Goal: Check status: Check status

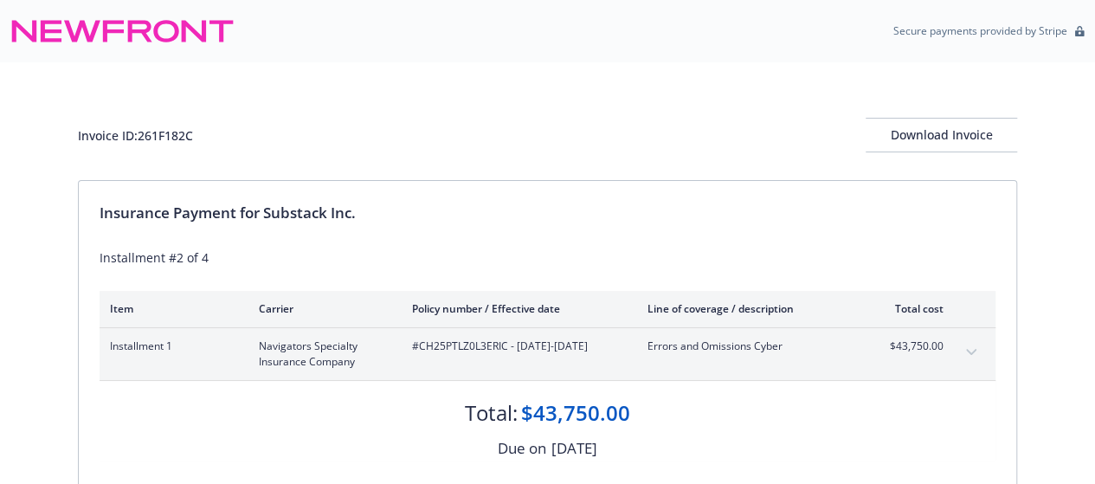
click at [703, 223] on div "Insurance Payment for Substack Inc." at bounding box center [548, 213] width 896 height 22
